Goal: Information Seeking & Learning: Learn about a topic

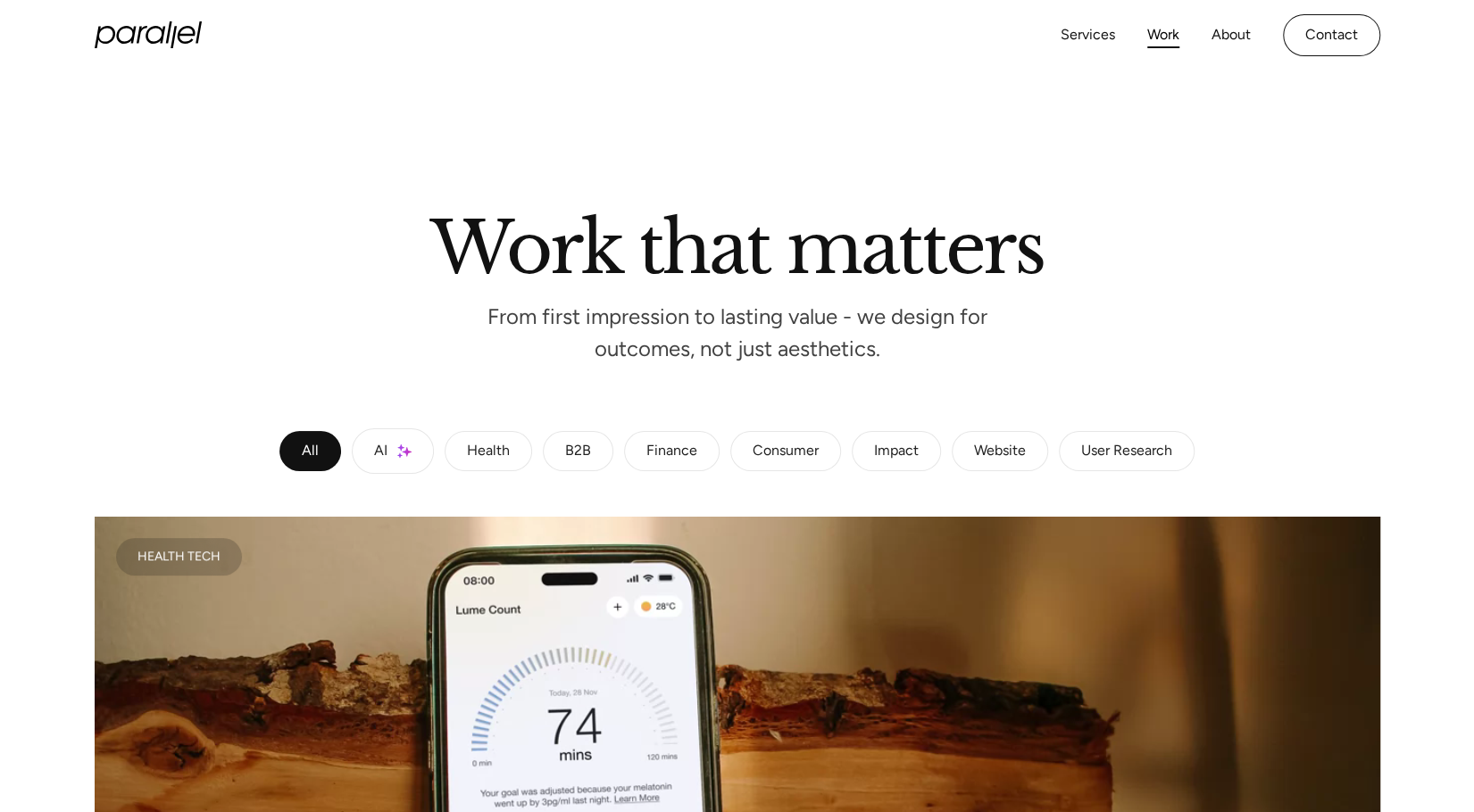
click at [468, 454] on div "Health" at bounding box center [489, 452] width 43 height 11
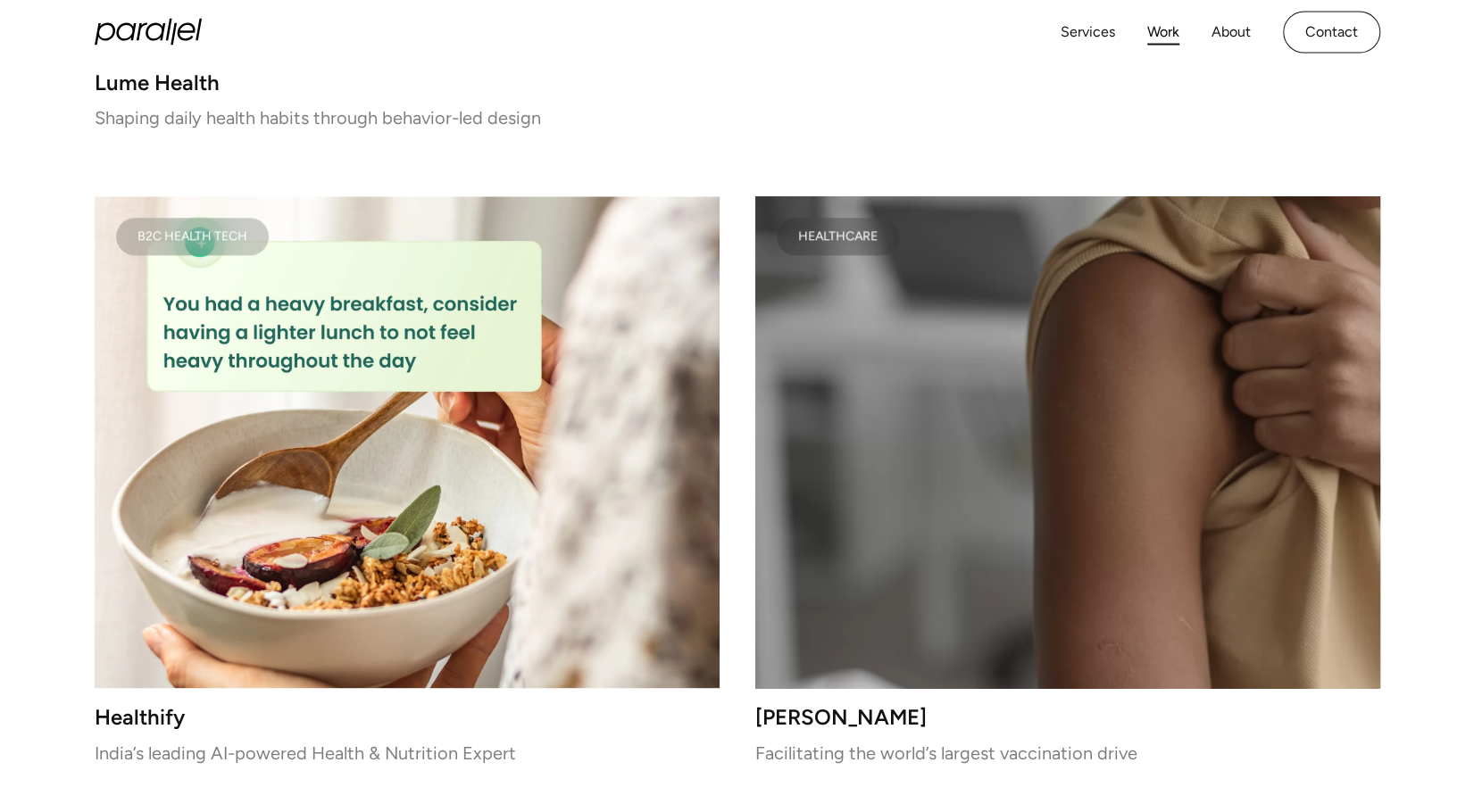
scroll to position [1105, 0]
click at [196, 76] on h3 "Lume Health" at bounding box center [737, 83] width 1286 height 15
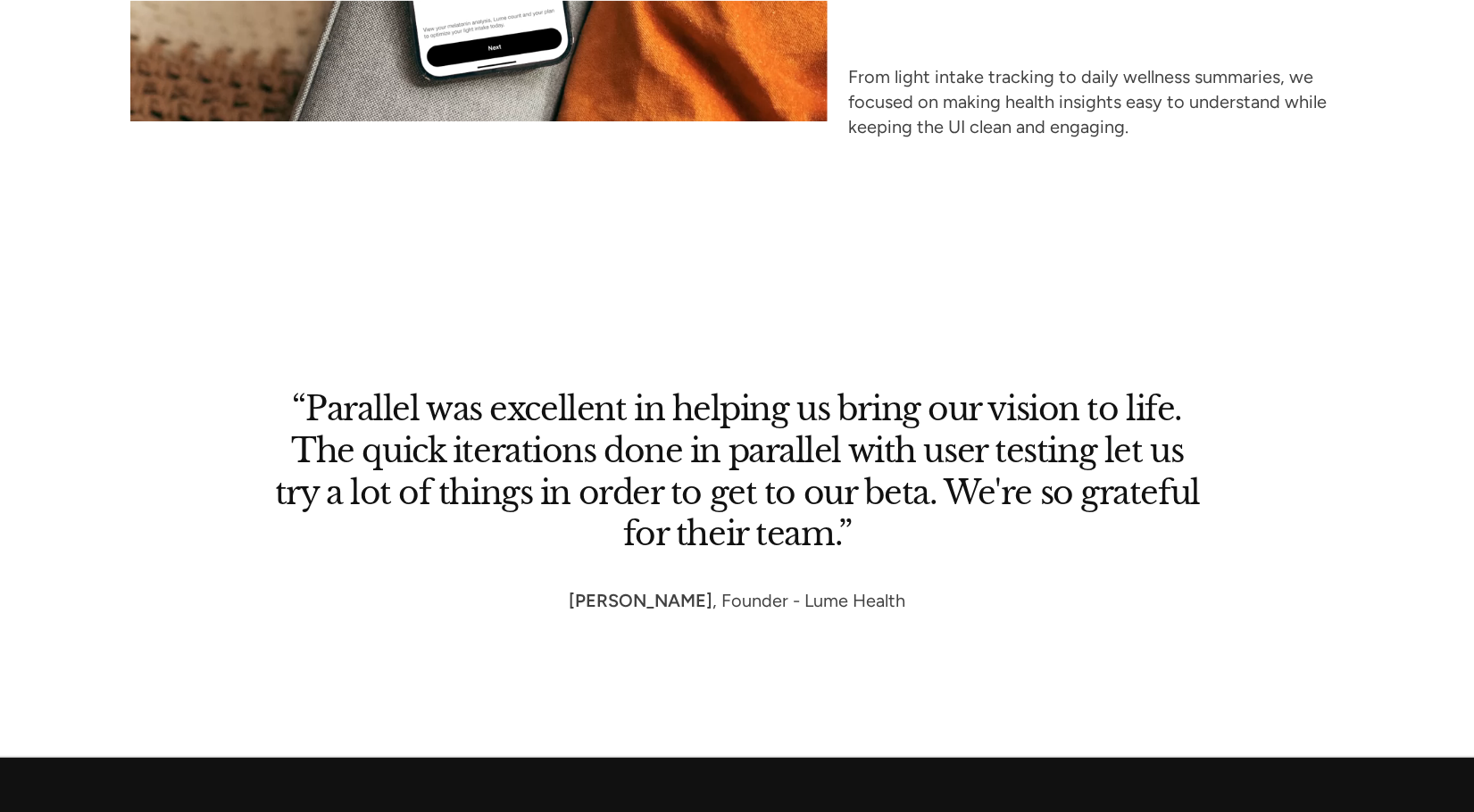
scroll to position [8257, 0]
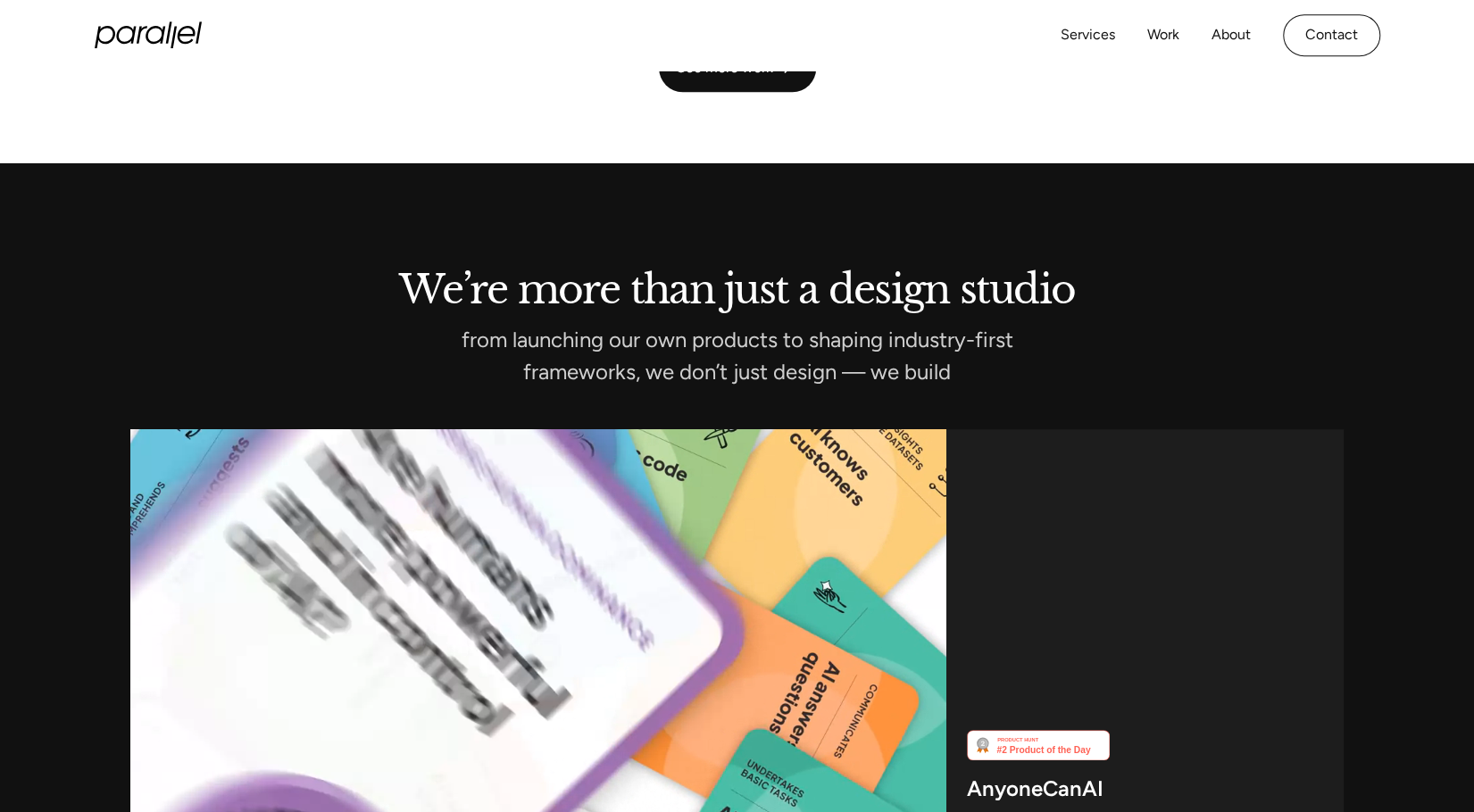
scroll to position [5106, 0]
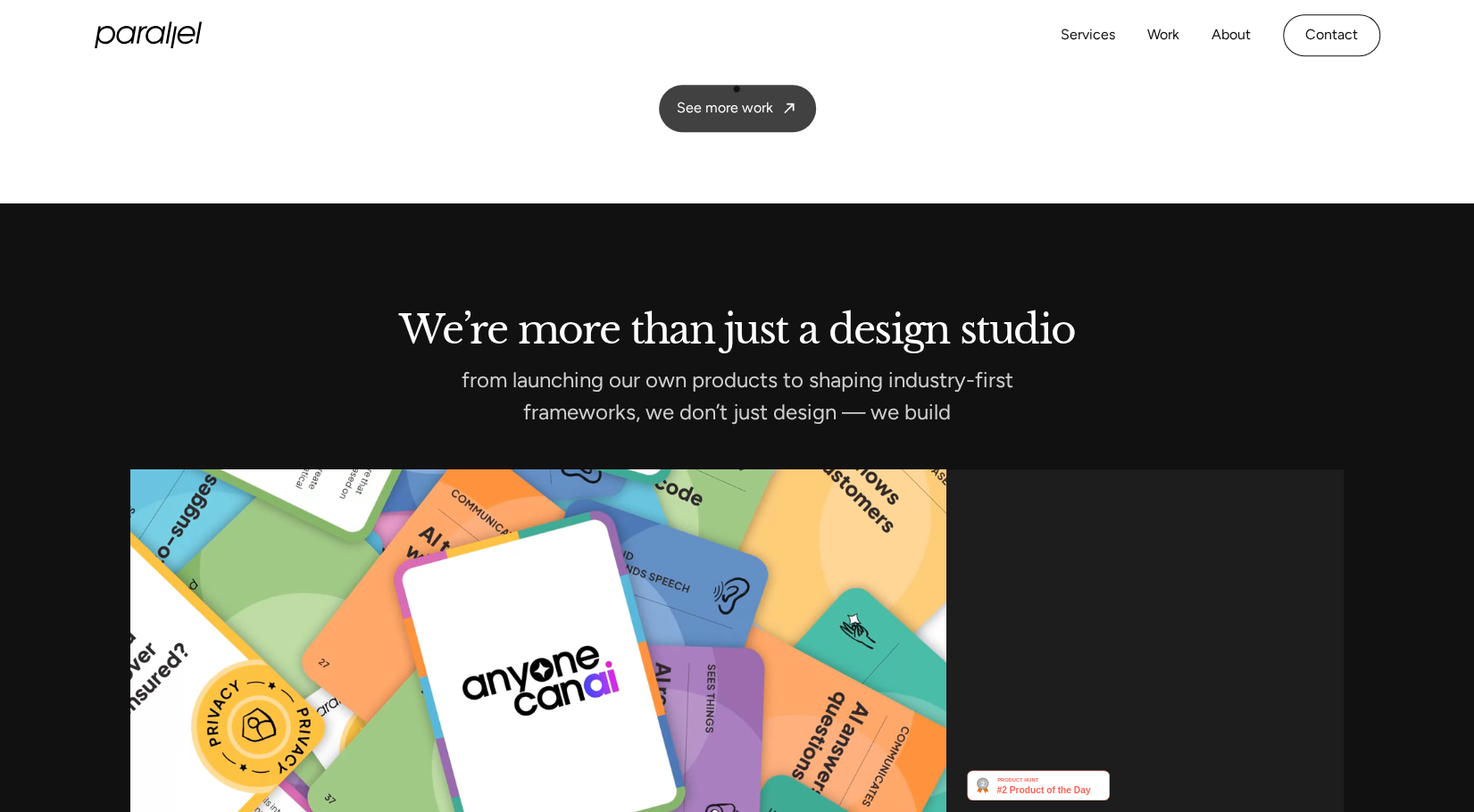
click at [737, 90] on link "See more work" at bounding box center [737, 108] width 157 height 47
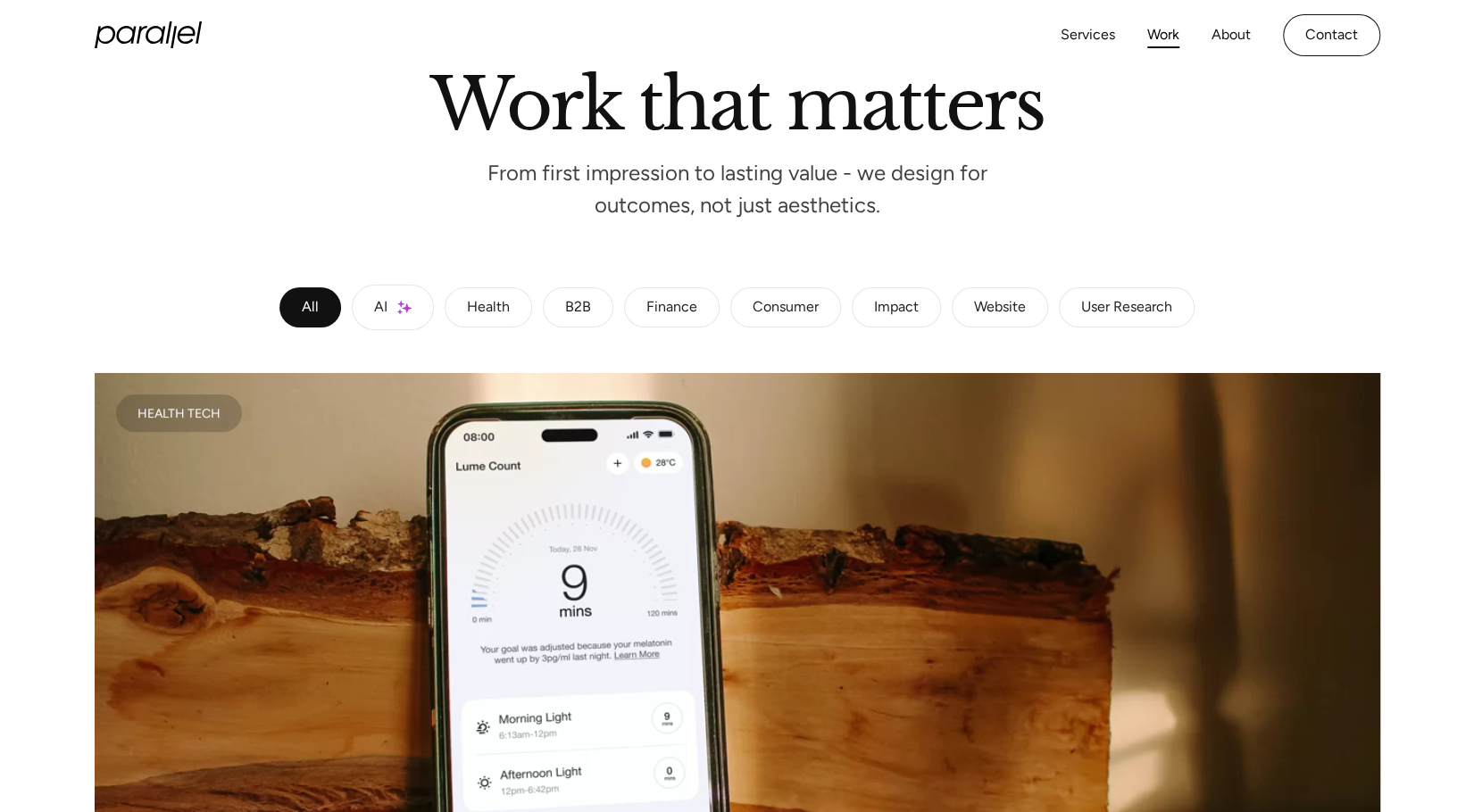
scroll to position [143, 0]
